Goal: Task Accomplishment & Management: Manage account settings

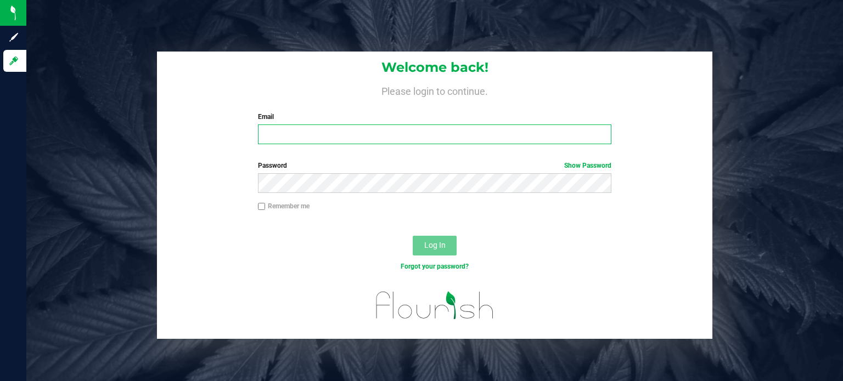
click at [394, 129] on input "Email" at bounding box center [435, 135] width 354 height 20
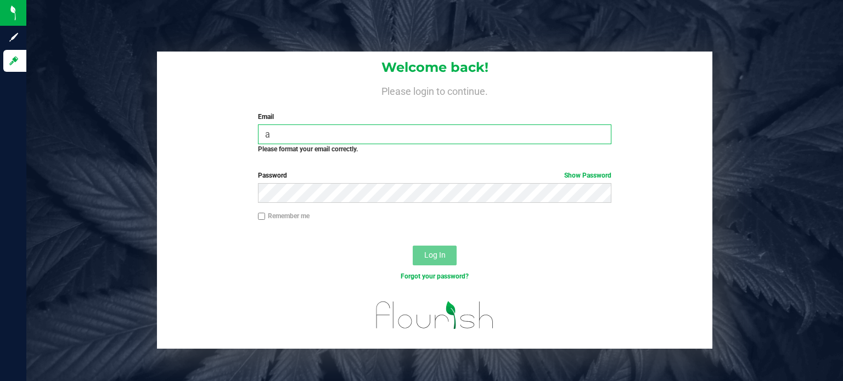
type input "[PERSON_NAME][EMAIL_ADDRESS][DOMAIN_NAME]"
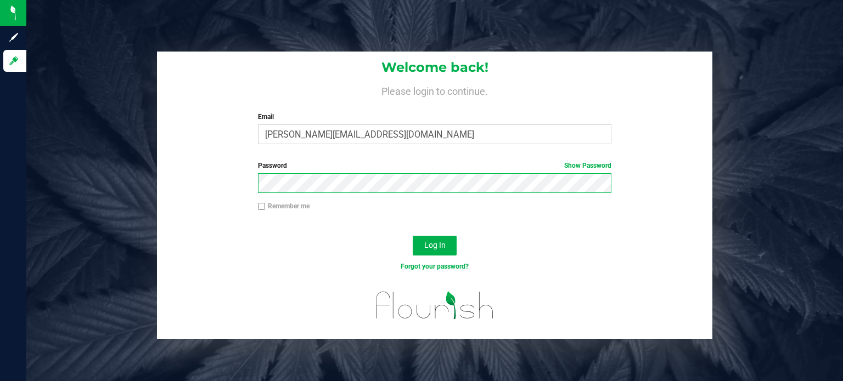
click at [413, 236] on button "Log In" at bounding box center [435, 246] width 44 height 20
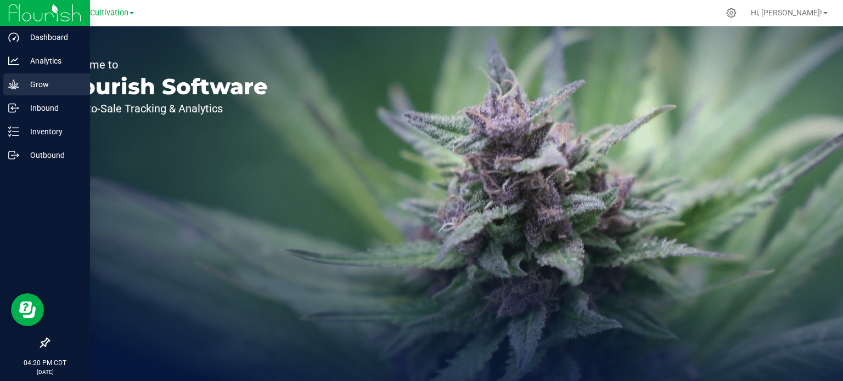
click at [31, 86] on p "Grow" at bounding box center [52, 84] width 66 height 13
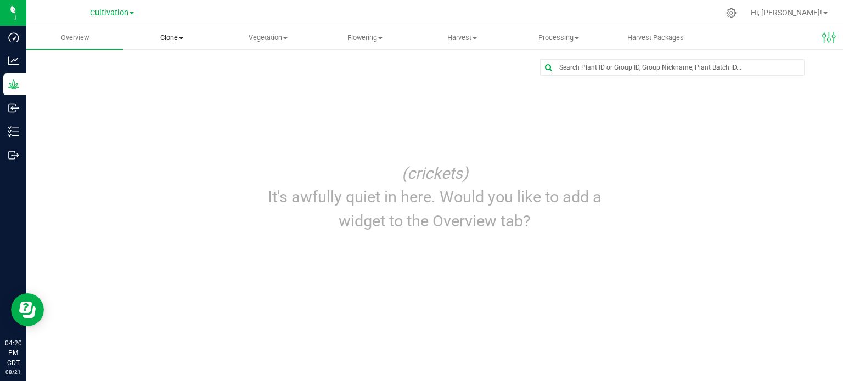
click at [179, 35] on span "Clone" at bounding box center [171, 38] width 96 height 10
click at [178, 80] on span "Cloning groups" at bounding box center [164, 79] width 83 height 9
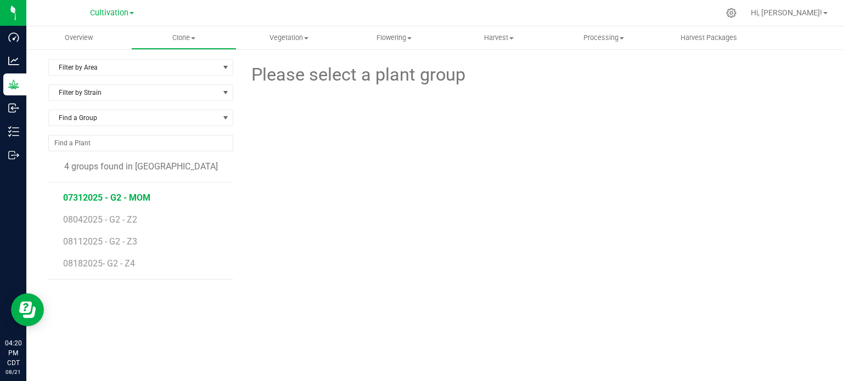
click at [111, 197] on span "07312025 - G2 - MOM" at bounding box center [106, 198] width 87 height 10
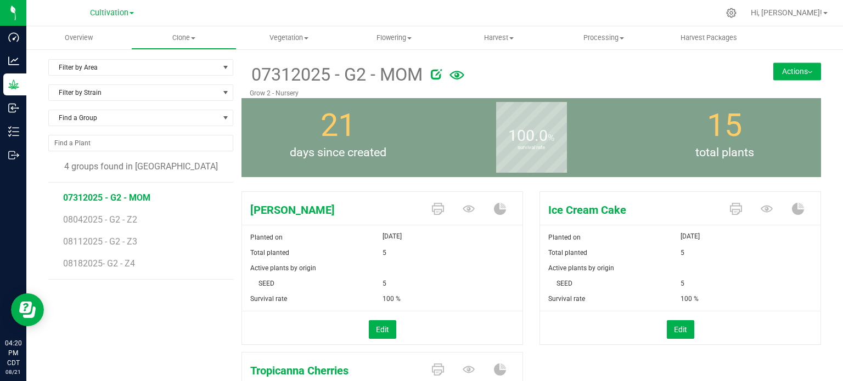
click at [797, 70] on button "Actions" at bounding box center [797, 72] width 48 height 18
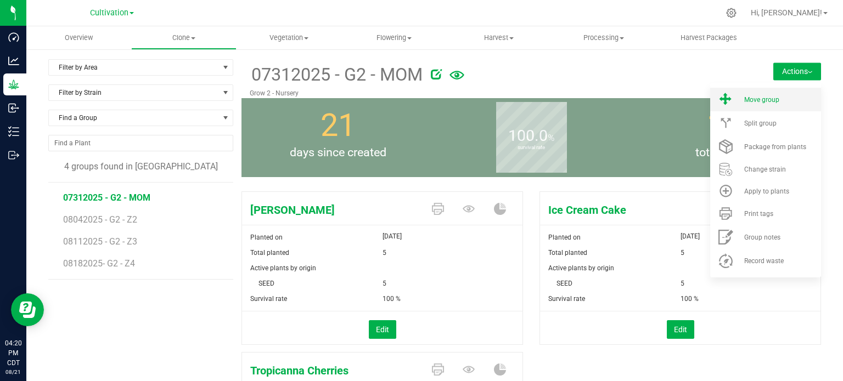
click at [753, 97] on span "Move group" at bounding box center [761, 100] width 35 height 8
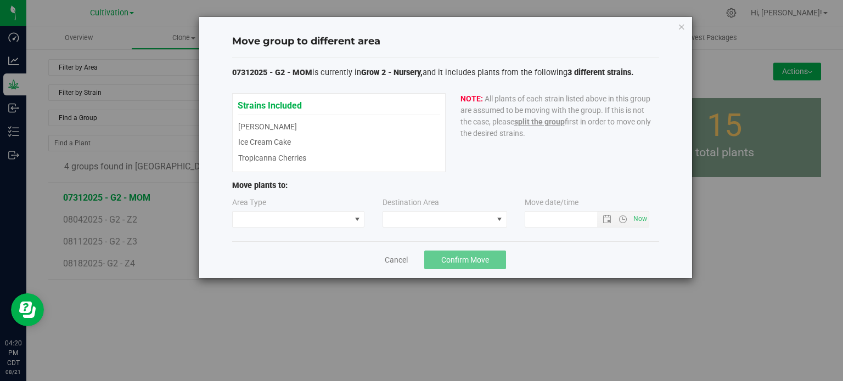
type input "[DATE] 4:20 PM"
click at [357, 219] on span at bounding box center [357, 219] width 9 height 9
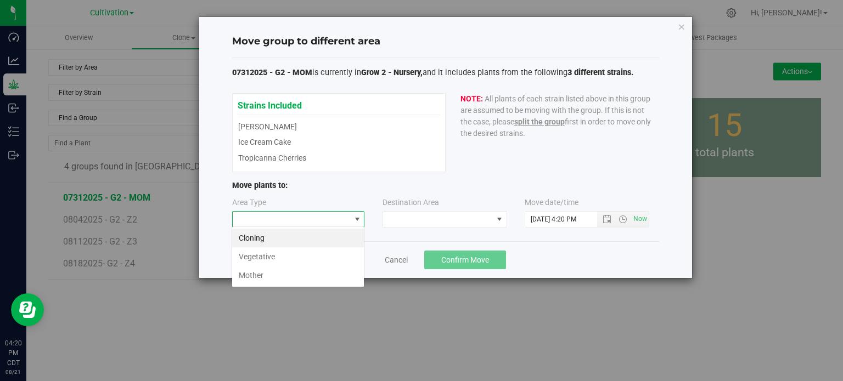
scroll to position [16, 132]
click at [320, 258] on li "Vegetative" at bounding box center [298, 257] width 132 height 19
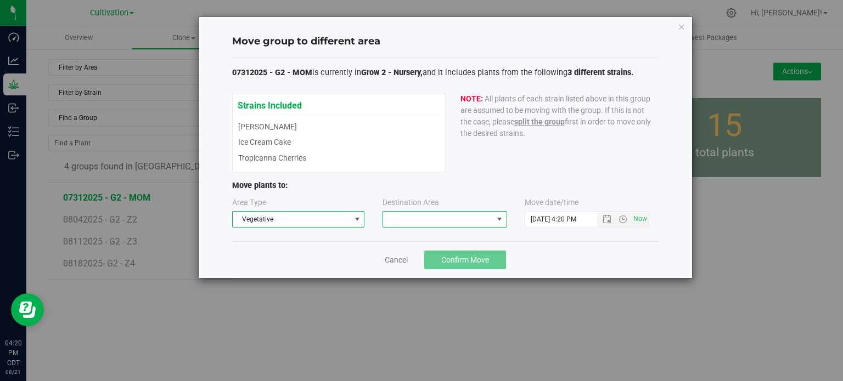
click at [498, 219] on span at bounding box center [499, 219] width 9 height 9
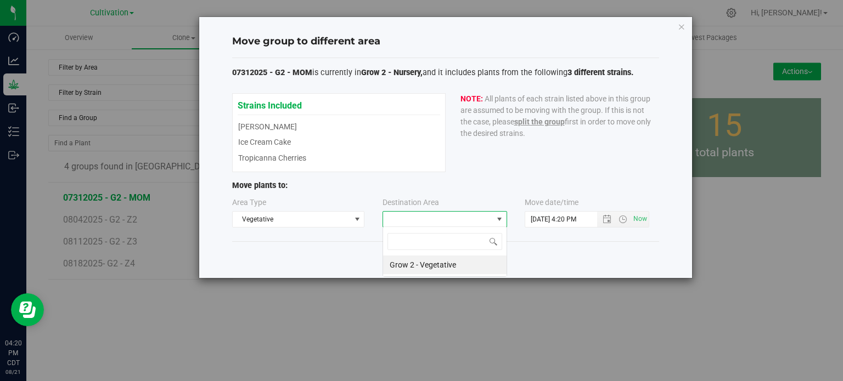
scroll to position [16, 125]
click at [471, 265] on li "Grow 2 - Vegetative" at bounding box center [444, 265] width 123 height 19
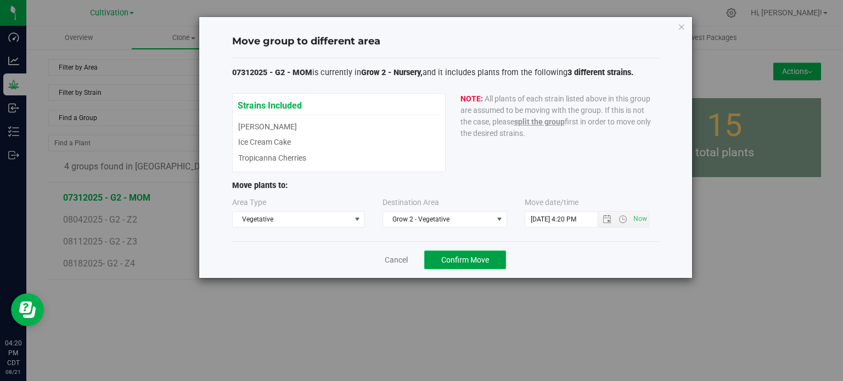
click at [453, 256] on span "Confirm Move" at bounding box center [465, 260] width 48 height 9
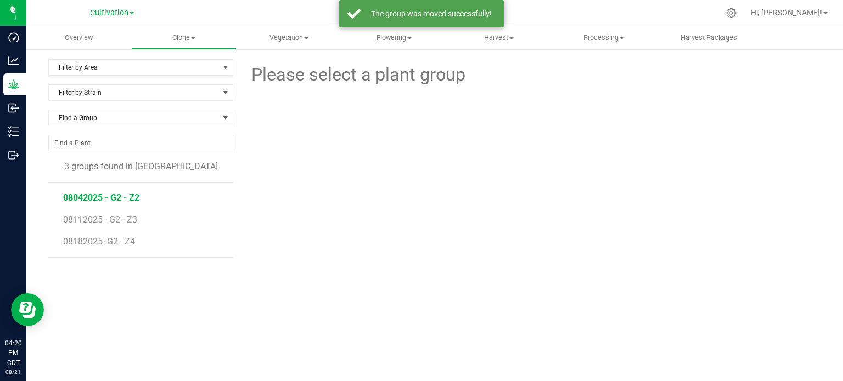
click at [115, 201] on span "08042025 - G2 - Z2" at bounding box center [101, 198] width 76 height 10
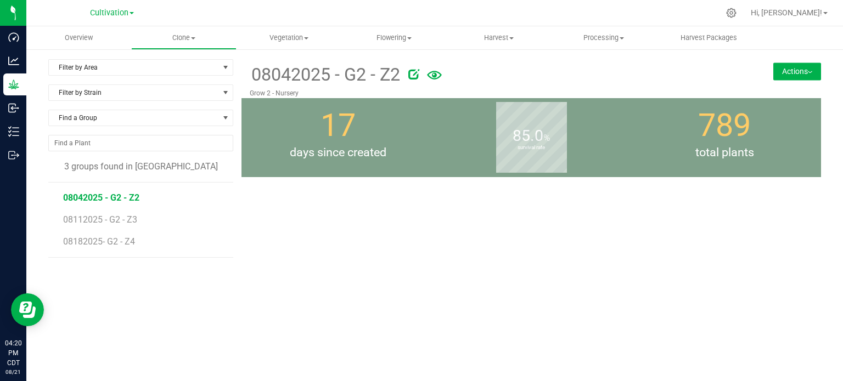
click at [808, 72] on img at bounding box center [810, 72] width 4 height 2
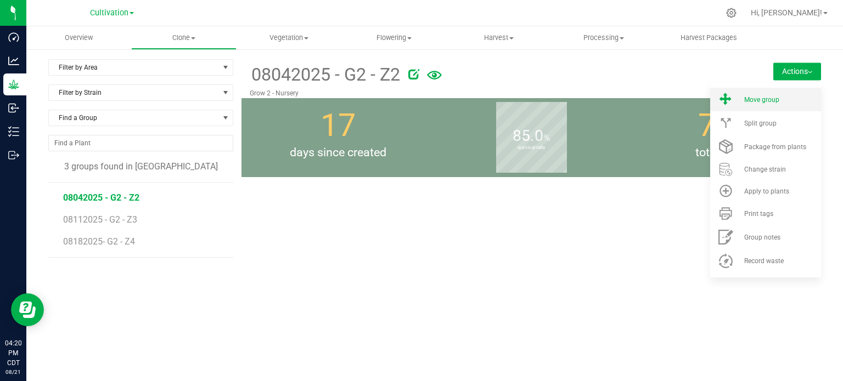
click at [744, 103] on span "Move group" at bounding box center [761, 100] width 35 height 8
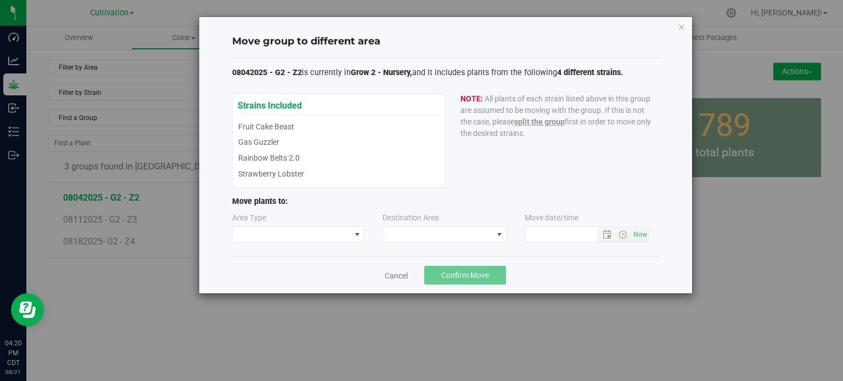
type input "[DATE] 4:20 PM"
click at [356, 236] on span at bounding box center [357, 235] width 9 height 9
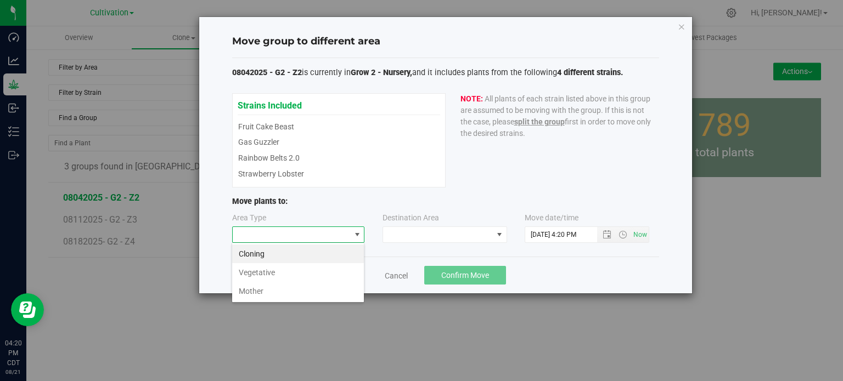
scroll to position [16, 132]
drag, startPoint x: 327, startPoint y: 272, endPoint x: 367, endPoint y: 251, distance: 44.7
click at [328, 271] on li "Vegetative" at bounding box center [298, 272] width 132 height 19
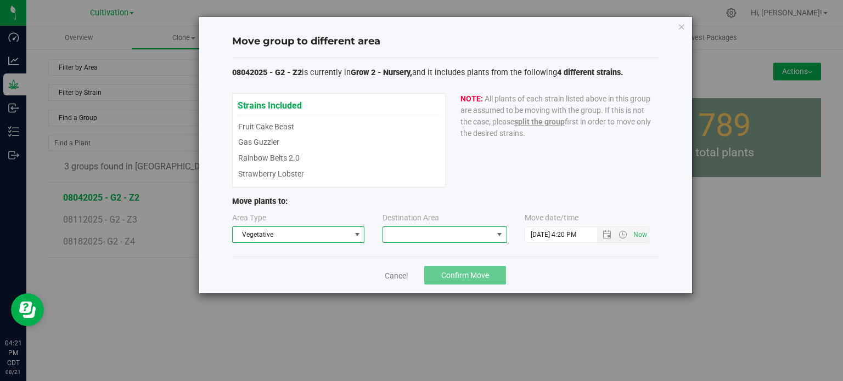
click at [501, 234] on span at bounding box center [499, 235] width 9 height 9
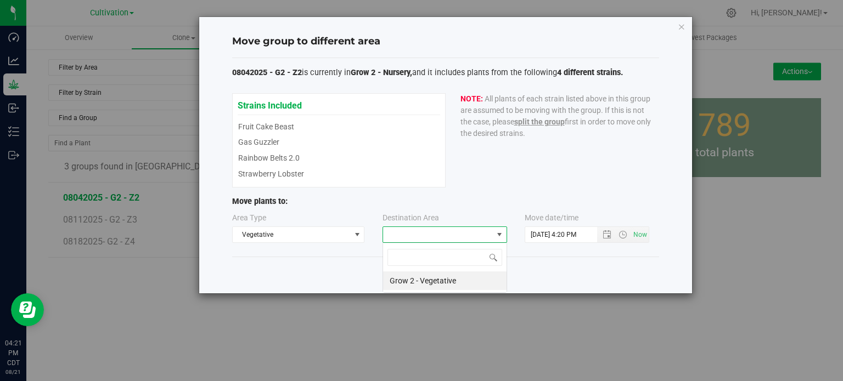
scroll to position [16, 125]
click at [455, 282] on li "Grow 2 - Vegetative" at bounding box center [444, 281] width 123 height 19
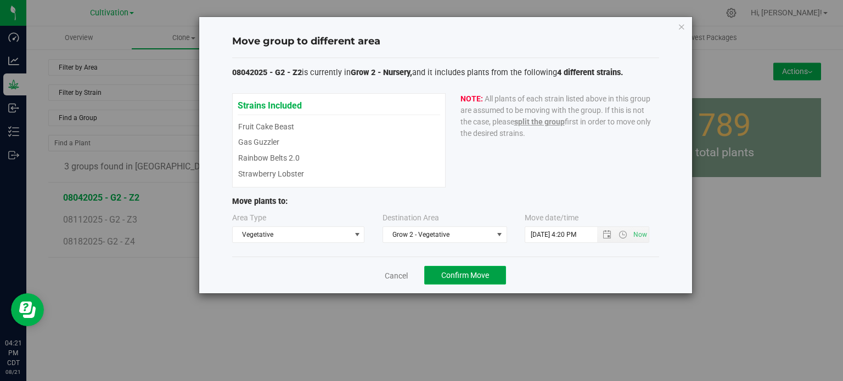
click at [483, 273] on span "Confirm Move" at bounding box center [465, 275] width 48 height 9
